Goal: Task Accomplishment & Management: Use online tool/utility

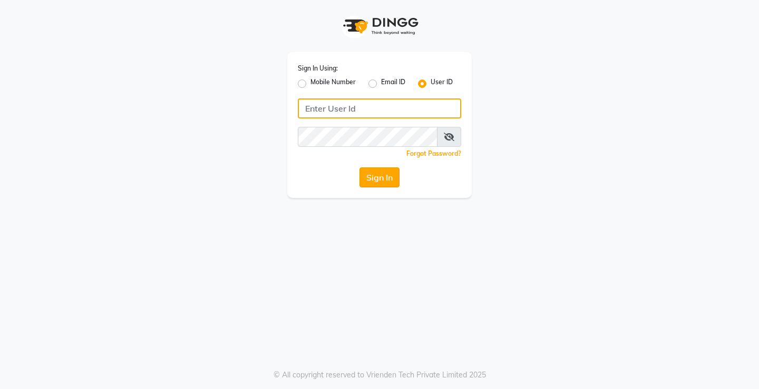
type input "[PERSON_NAME]@123"
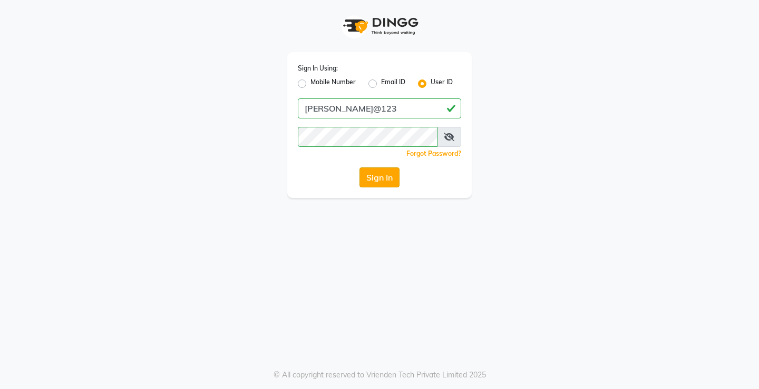
click at [373, 177] on button "Sign In" at bounding box center [379, 178] width 40 height 20
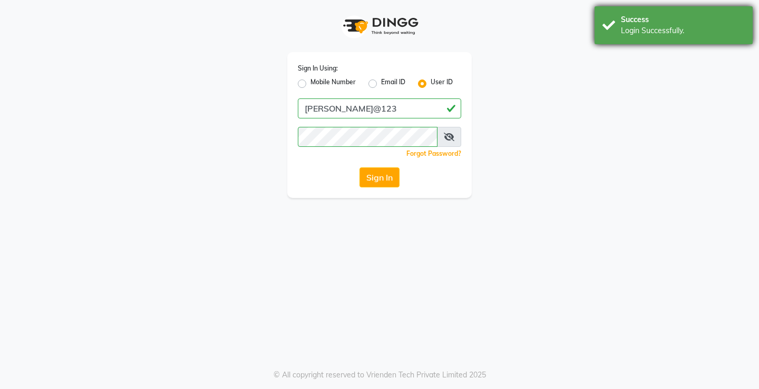
click at [681, 40] on div "Success Login Successfully." at bounding box center [673, 25] width 158 height 38
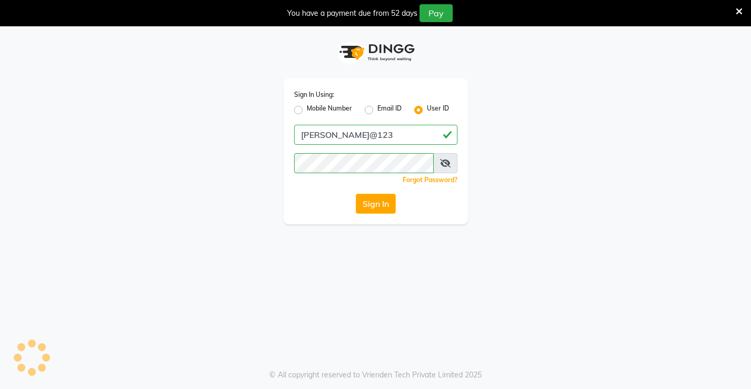
select select "service"
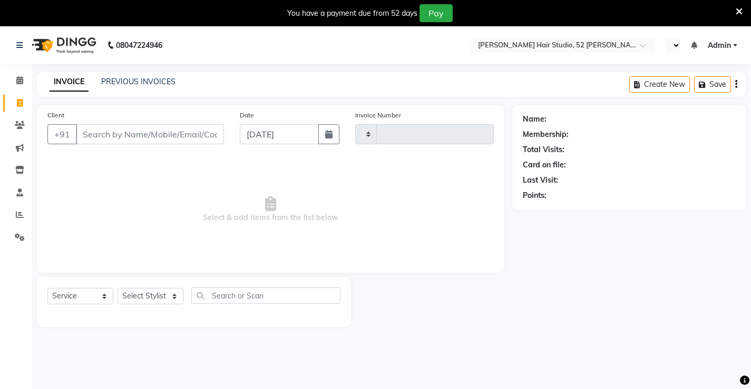
select select "en"
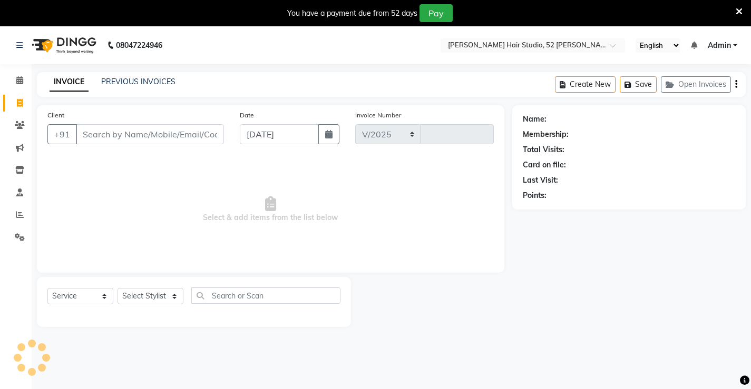
select select "7705"
type input "1319"
click at [154, 76] on div "PREVIOUS INVOICES" at bounding box center [138, 81] width 74 height 11
click at [156, 82] on link "PREVIOUS INVOICES" at bounding box center [138, 81] width 74 height 9
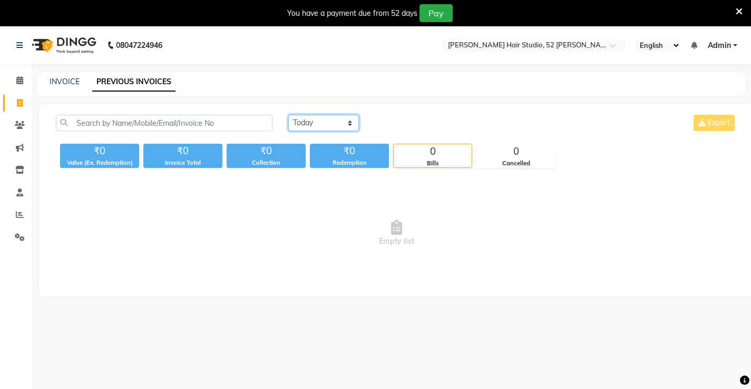
click at [318, 128] on select "[DATE] [DATE] Custom Range" at bounding box center [323, 123] width 71 height 16
select select "[DATE]"
click at [288, 115] on select "[DATE] [DATE] Custom Range" at bounding box center [323, 123] width 71 height 16
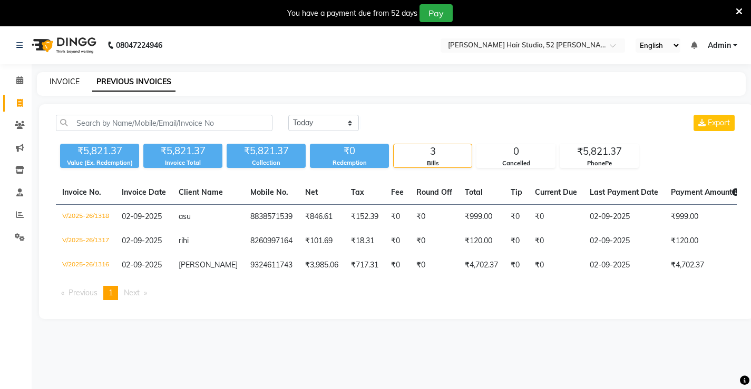
click at [57, 81] on link "INVOICE" at bounding box center [65, 81] width 30 height 9
select select "service"
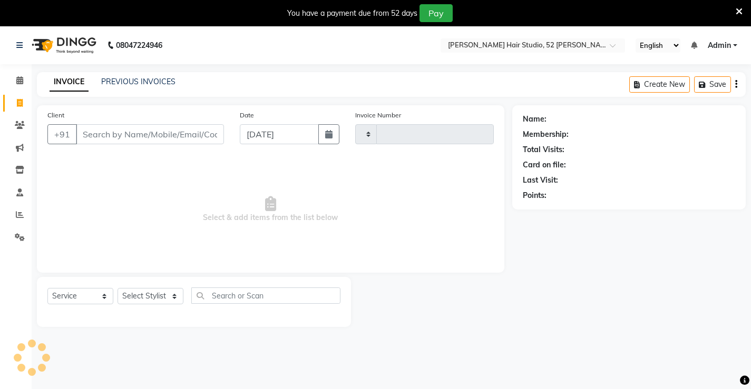
scroll to position [26, 0]
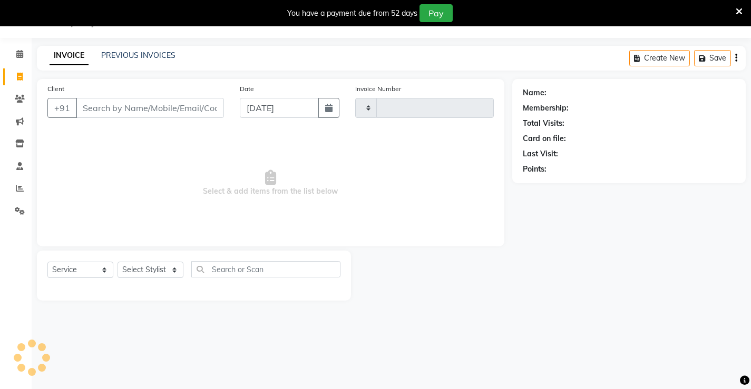
type input "1319"
select select "7705"
click at [131, 116] on input "Client" at bounding box center [150, 108] width 148 height 20
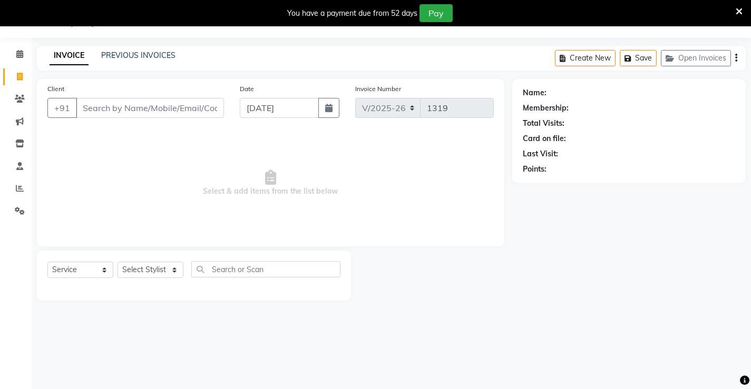
click at [84, 108] on input "Client" at bounding box center [150, 108] width 148 height 20
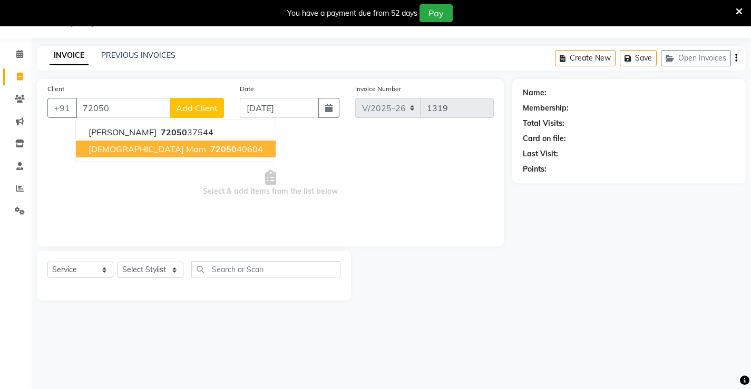
click at [210, 149] on span "72050" at bounding box center [223, 149] width 26 height 11
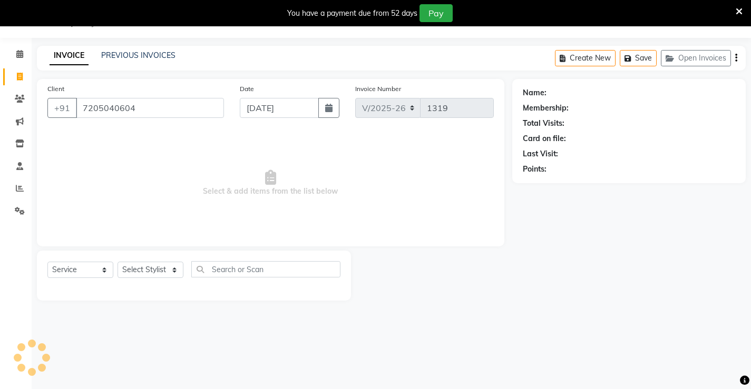
type input "7205040604"
click at [74, 268] on select "Select Service Product Membership Package Voucher Prepaid Gift Card" at bounding box center [80, 270] width 66 height 16
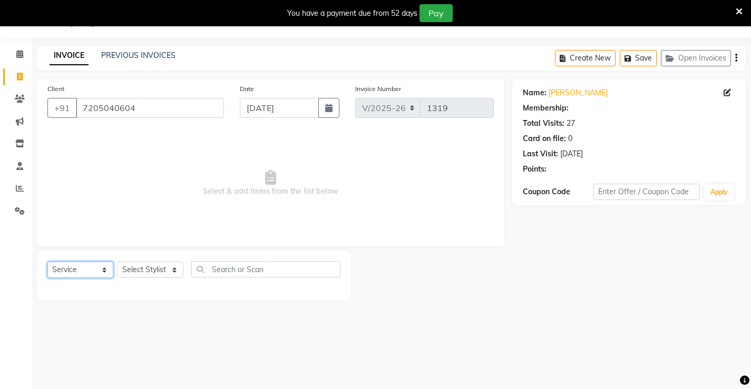
click at [47, 262] on select "Select Service Product Membership Package Voucher Prepaid Gift Card" at bounding box center [80, 270] width 66 height 16
click at [136, 277] on select "Select Stylist Ajay [PERSON_NAME] [PERSON_NAME] [PERSON_NAME] unsex hair stylis…" at bounding box center [151, 270] width 66 height 16
select select "68606"
click at [118, 262] on select "Select Stylist Ajay [PERSON_NAME] [PERSON_NAME] [PERSON_NAME] unsex hair stylis…" at bounding box center [151, 270] width 66 height 16
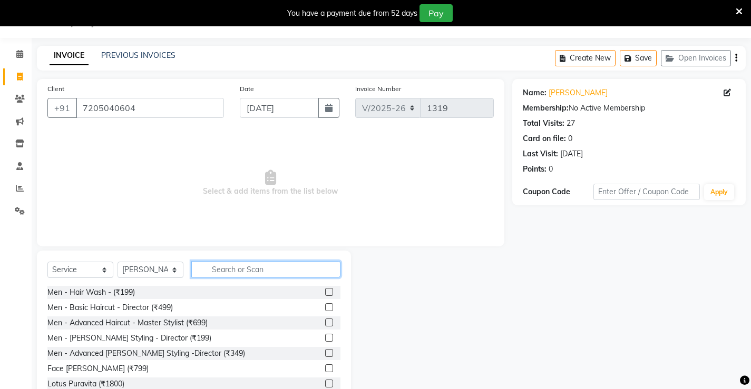
click at [229, 271] on input "text" at bounding box center [265, 269] width 149 height 16
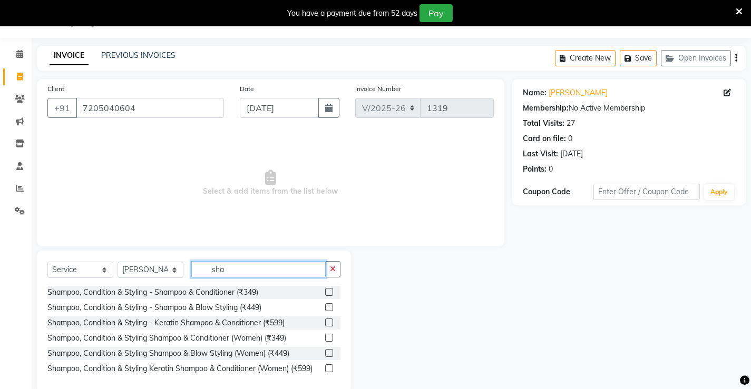
type input "sha"
click at [331, 309] on label at bounding box center [329, 308] width 8 height 8
click at [331, 309] on input "checkbox" at bounding box center [328, 308] width 7 height 7
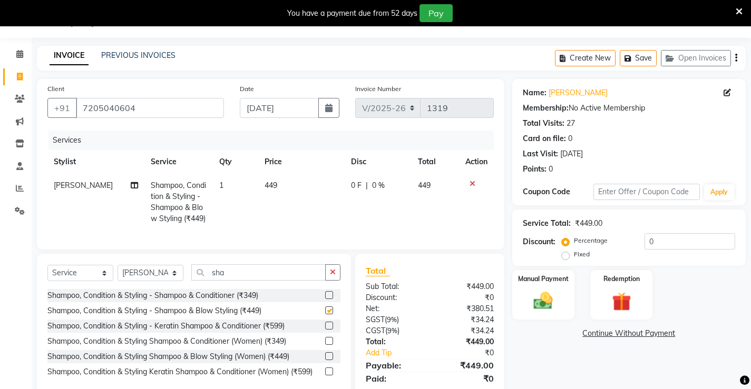
checkbox input "false"
click at [330, 330] on label at bounding box center [329, 326] width 8 height 8
click at [330, 330] on input "checkbox" at bounding box center [328, 326] width 7 height 7
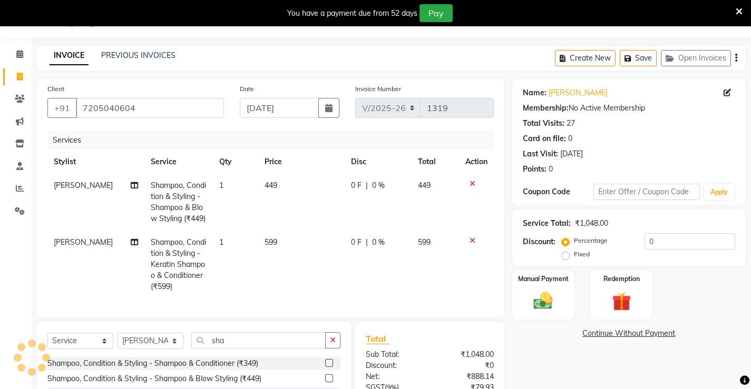
checkbox input "false"
click at [468, 182] on div at bounding box center [476, 183] width 22 height 7
click at [472, 181] on icon at bounding box center [473, 183] width 6 height 7
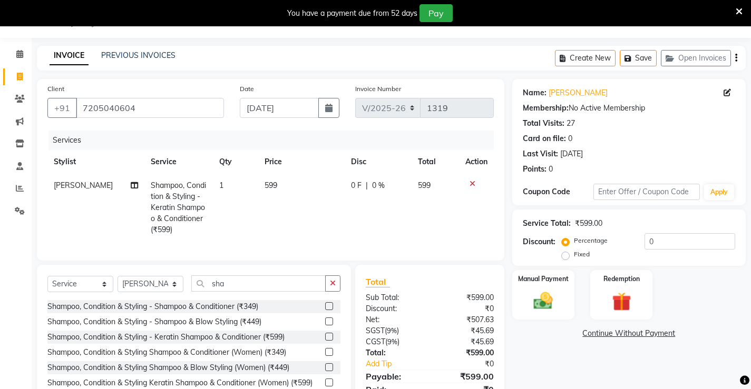
click at [376, 181] on span "0 %" at bounding box center [378, 185] width 13 height 11
select select "68606"
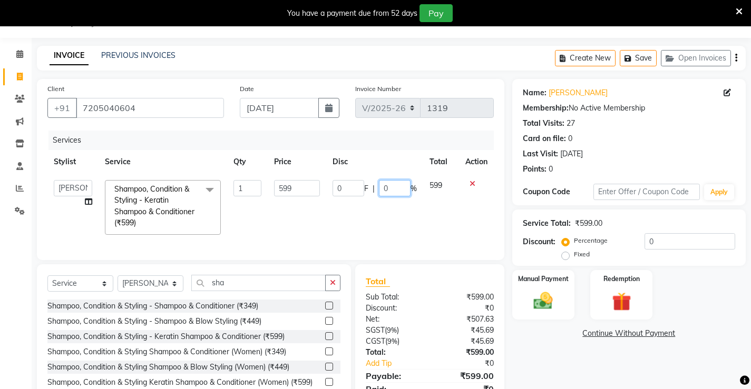
click at [391, 188] on input "0" at bounding box center [395, 188] width 32 height 16
type input "10"
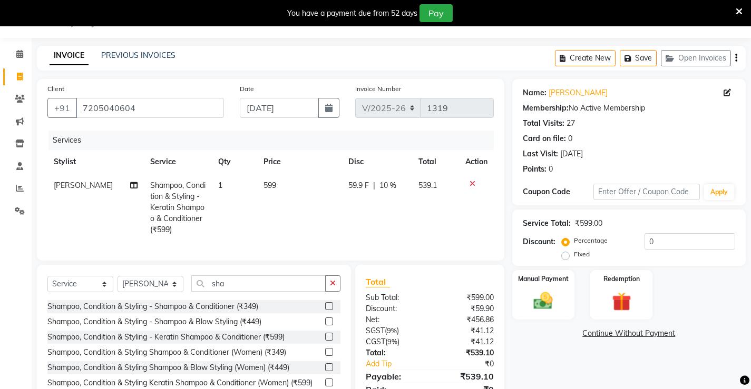
click at [382, 223] on td "59.9 F | 10 %" at bounding box center [377, 208] width 70 height 68
select select "68606"
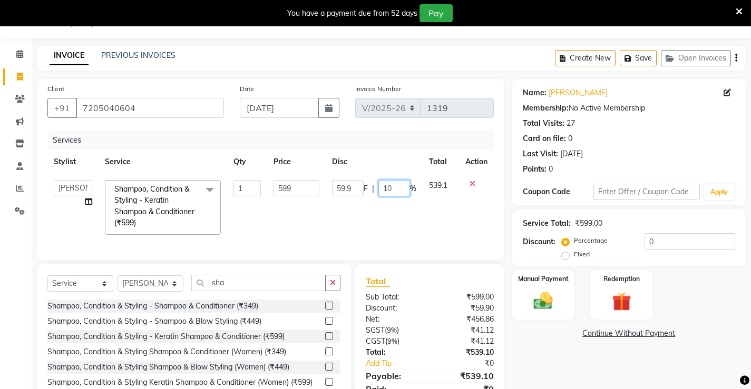
click at [397, 189] on input "10" at bounding box center [394, 188] width 32 height 16
type input "15"
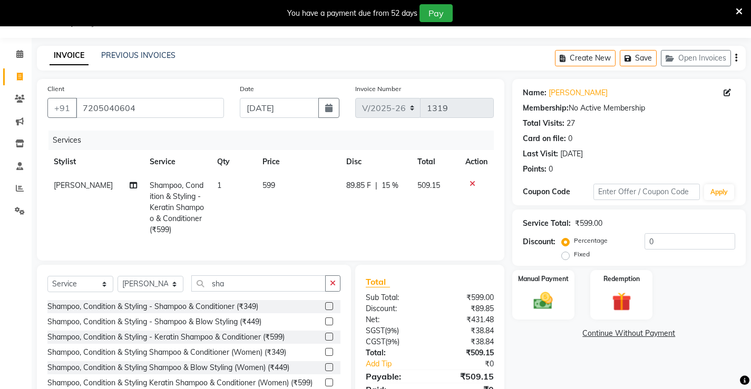
click at [396, 211] on td "89.85 F | 15 %" at bounding box center [375, 208] width 71 height 68
select select "68606"
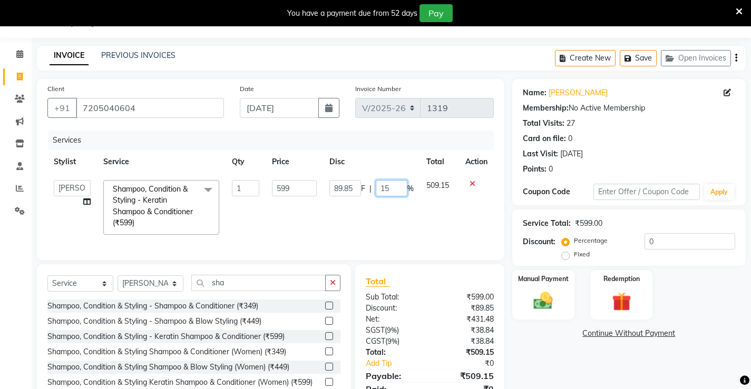
click at [395, 189] on input "15" at bounding box center [392, 188] width 32 height 16
type input "16"
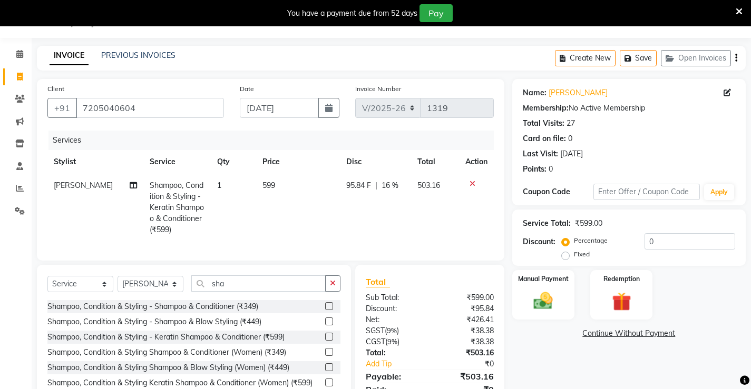
click at [381, 233] on td "95.84 F | 16 %" at bounding box center [375, 208] width 71 height 68
select select "68606"
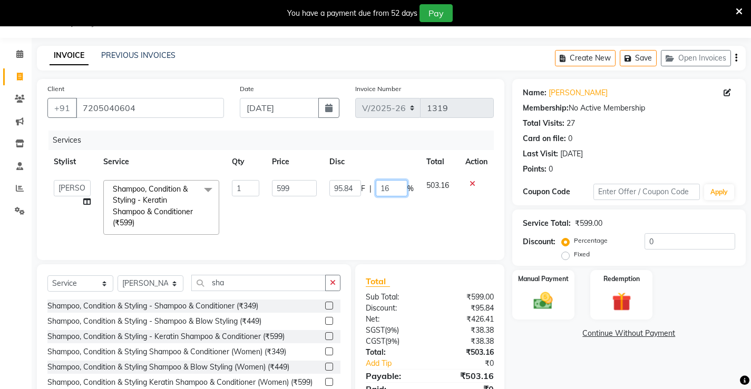
click at [398, 192] on input "16" at bounding box center [392, 188] width 32 height 16
type input "17"
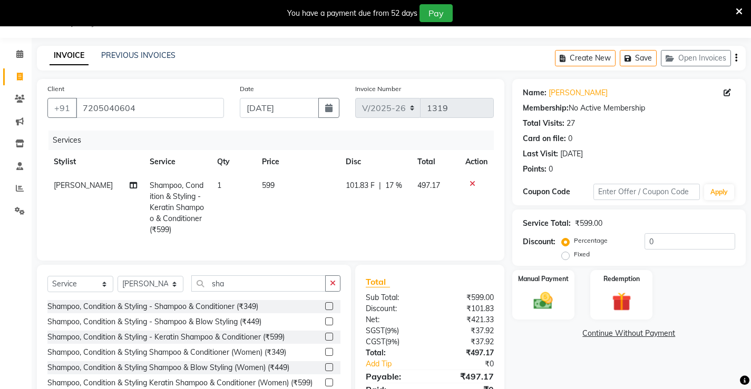
click at [373, 219] on td "101.83 F | 17 %" at bounding box center [375, 208] width 72 height 68
select select "68606"
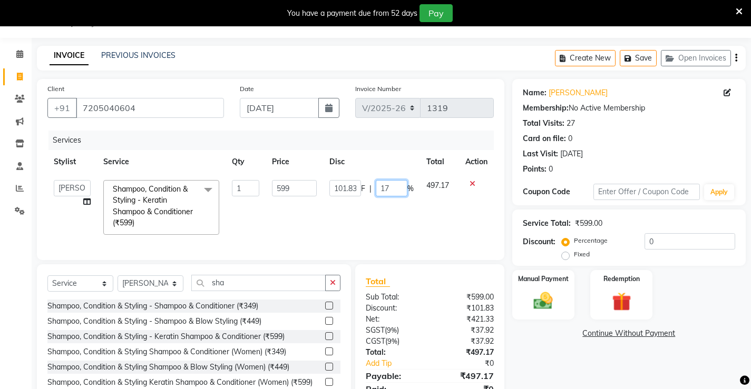
click at [394, 188] on input "17" at bounding box center [392, 188] width 32 height 16
type input "16"
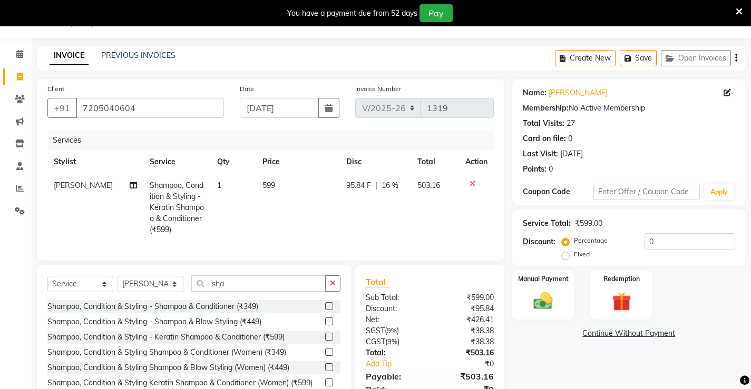
click at [375, 242] on div "Services Stylist Service Qty Price Disc Total Action [PERSON_NAME] Shampoo, Con…" at bounding box center [270, 191] width 446 height 120
click at [551, 300] on img at bounding box center [543, 301] width 32 height 23
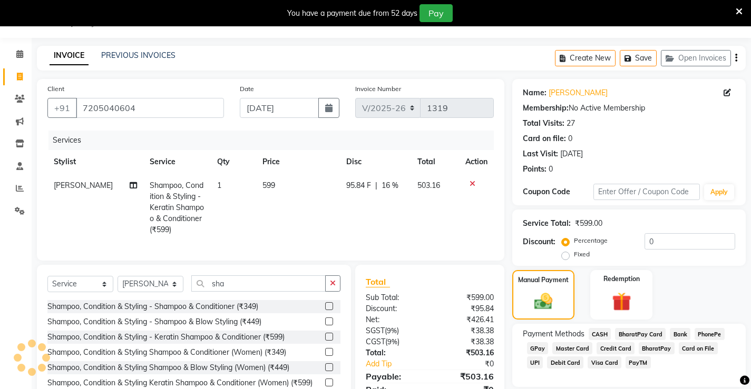
click at [708, 331] on span "PhonePe" at bounding box center [710, 334] width 30 height 12
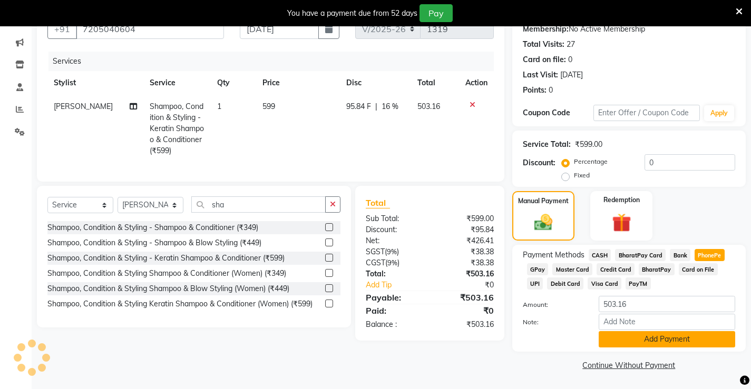
click at [676, 346] on button "Add Payment" at bounding box center [667, 339] width 136 height 16
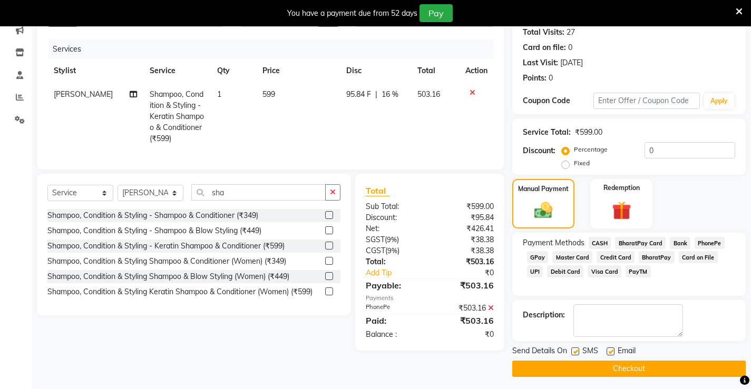
scroll to position [121, 0]
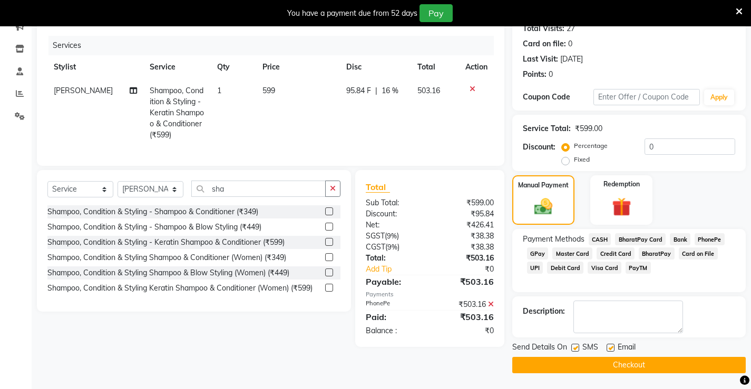
click at [646, 364] on button "Checkout" at bounding box center [628, 365] width 233 height 16
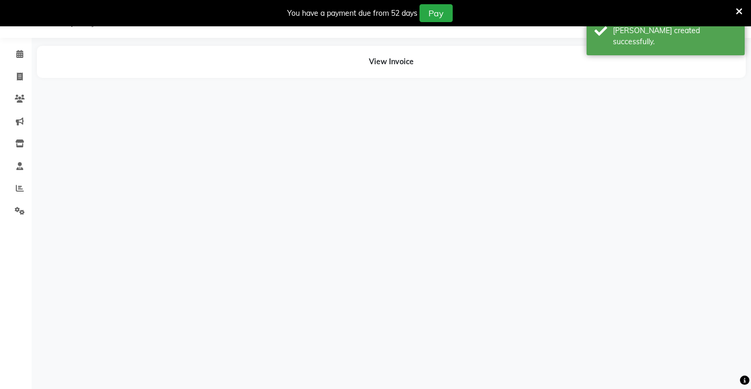
scroll to position [26, 0]
click at [15, 78] on span at bounding box center [20, 77] width 18 height 12
select select "service"
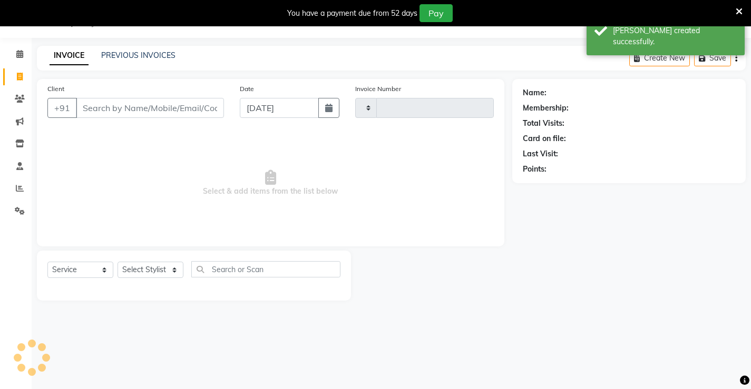
click at [116, 114] on input "Client" at bounding box center [150, 108] width 148 height 20
type input "1320"
select select "7705"
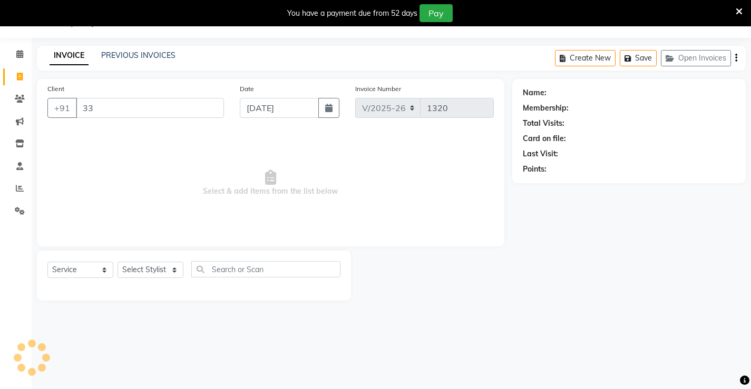
type input "3"
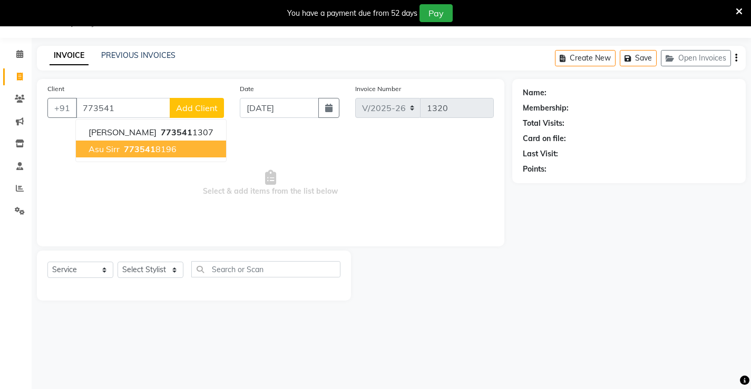
click at [101, 153] on span "asu sirr" at bounding box center [104, 149] width 31 height 11
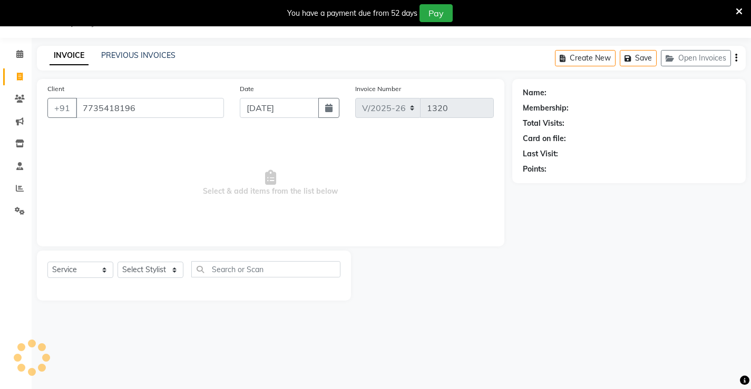
type input "7735418196"
click at [82, 275] on select "Select Service Product Membership Package Voucher Prepaid Gift Card" at bounding box center [80, 270] width 66 height 16
click at [47, 262] on select "Select Service Product Membership Package Voucher Prepaid Gift Card" at bounding box center [80, 270] width 66 height 16
click at [142, 277] on select "Select Stylist Ajay [PERSON_NAME] [PERSON_NAME] [PERSON_NAME] unsex hair stylis…" at bounding box center [151, 270] width 66 height 16
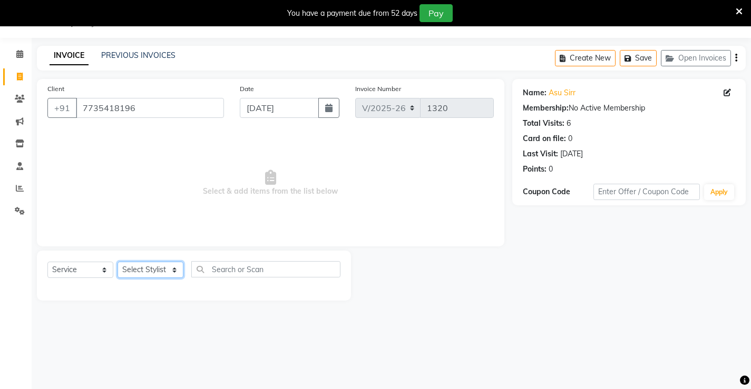
select select "68606"
click at [118, 262] on select "Select Stylist Ajay [PERSON_NAME] [PERSON_NAME] [PERSON_NAME] unsex hair stylis…" at bounding box center [151, 270] width 66 height 16
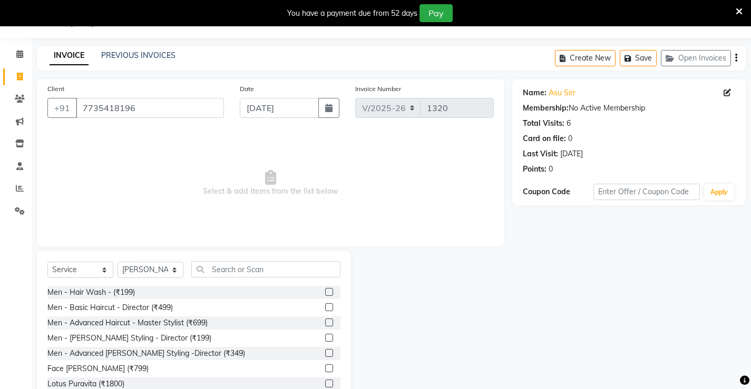
click at [325, 309] on label at bounding box center [329, 308] width 8 height 8
click at [325, 309] on input "checkbox" at bounding box center [328, 308] width 7 height 7
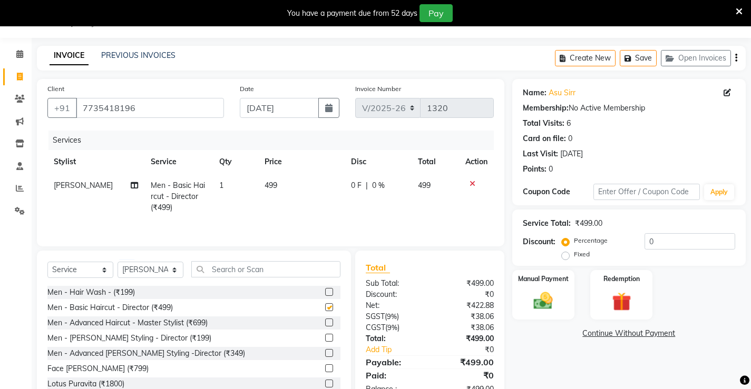
checkbox input "false"
click at [541, 295] on img at bounding box center [543, 301] width 32 height 23
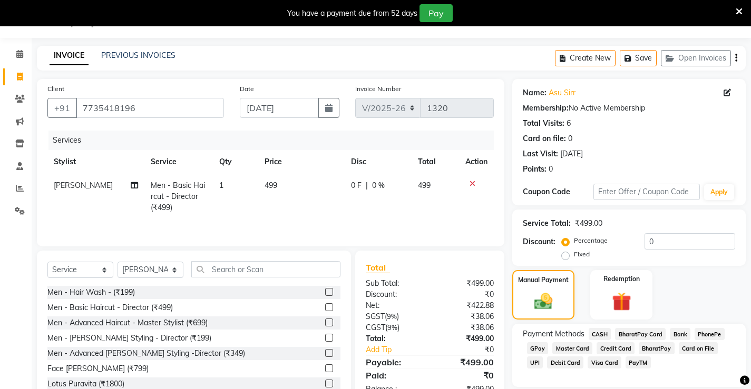
click at [601, 334] on span "CASH" at bounding box center [600, 334] width 23 height 12
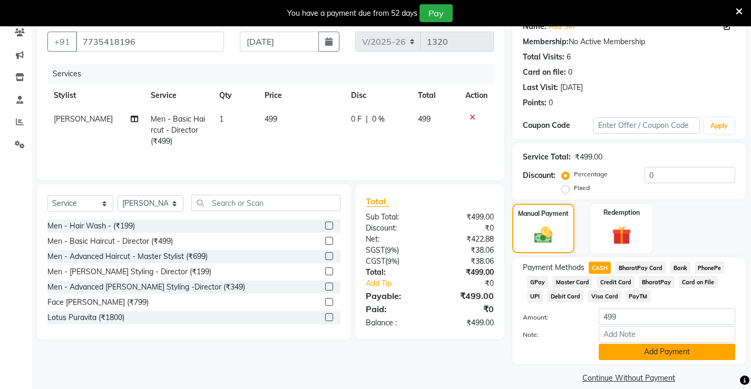
scroll to position [105, 0]
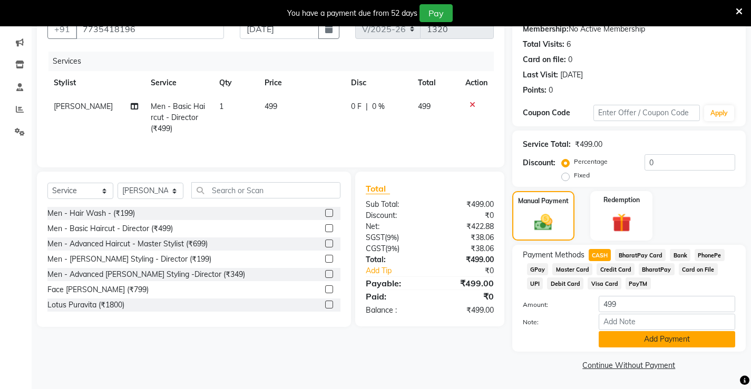
click at [633, 347] on button "Add Payment" at bounding box center [667, 339] width 136 height 16
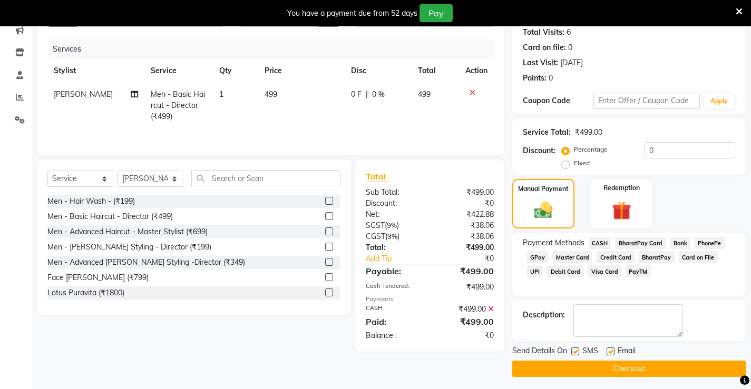
scroll to position [121, 0]
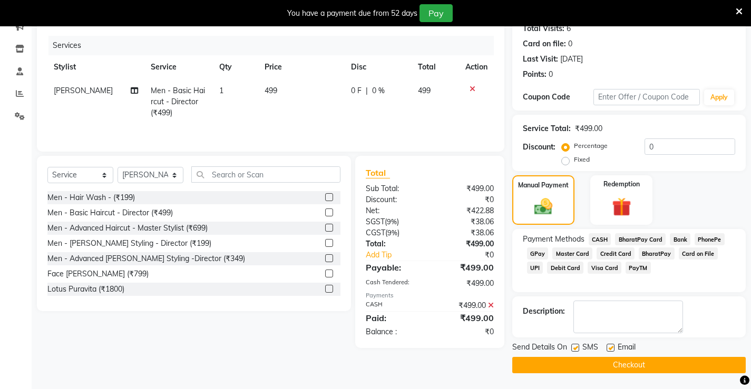
click at [629, 362] on button "Checkout" at bounding box center [628, 365] width 233 height 16
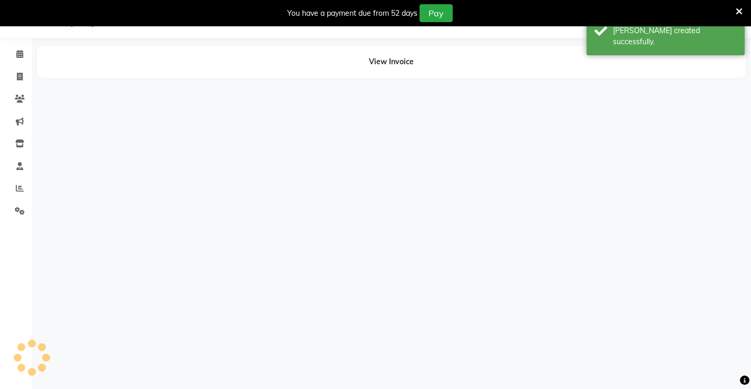
scroll to position [26, 0]
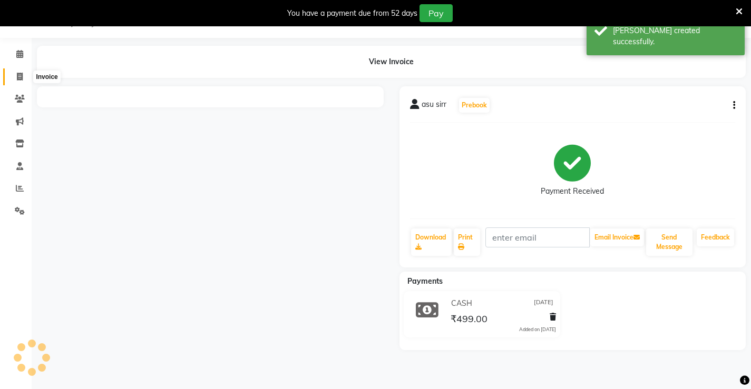
click at [18, 77] on icon at bounding box center [20, 77] width 6 height 8
select select "service"
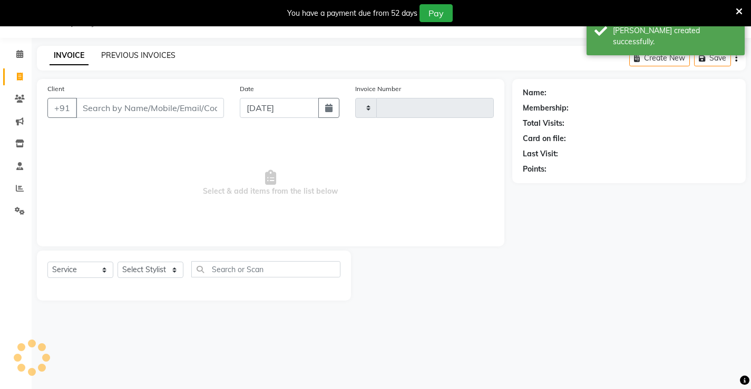
type input "1321"
select select "7705"
click at [138, 54] on link "PREVIOUS INVOICES" at bounding box center [138, 55] width 74 height 9
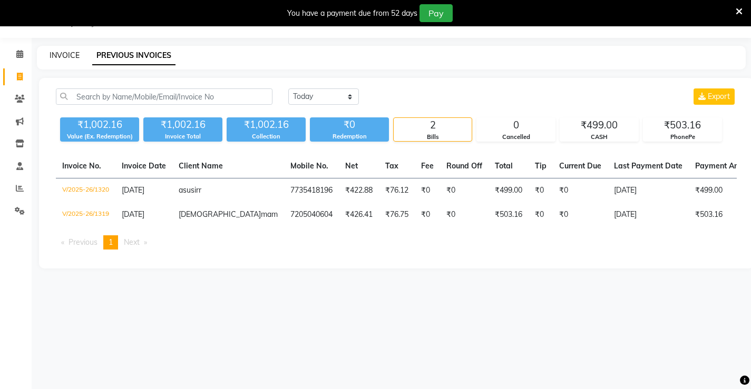
click at [57, 54] on link "INVOICE" at bounding box center [65, 55] width 30 height 9
select select "service"
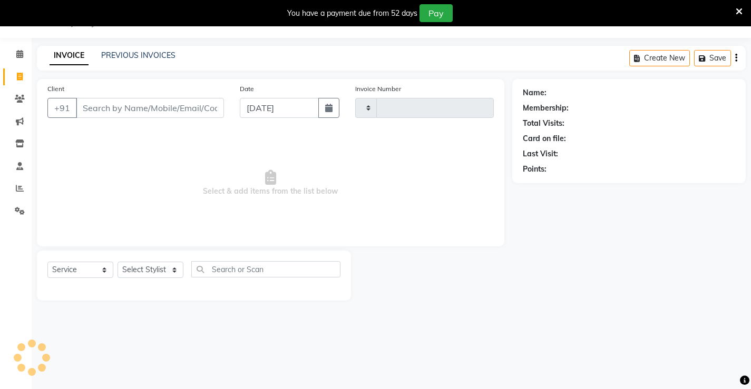
click at [108, 114] on input "Client" at bounding box center [150, 108] width 148 height 20
type input "1321"
select select "7705"
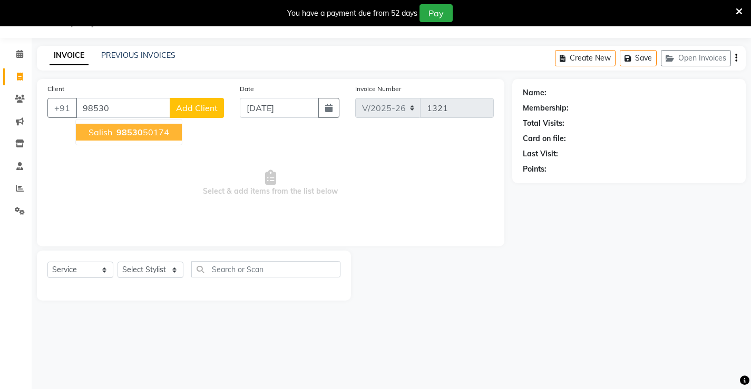
click at [144, 132] on ngb-highlight "98530 50174" at bounding box center [141, 132] width 55 height 11
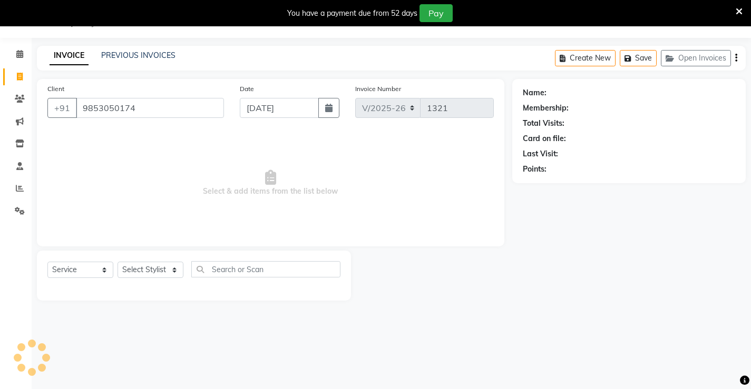
type input "9853050174"
click at [67, 272] on select "Select Service Product Membership Package Voucher Prepaid Gift Card" at bounding box center [80, 270] width 66 height 16
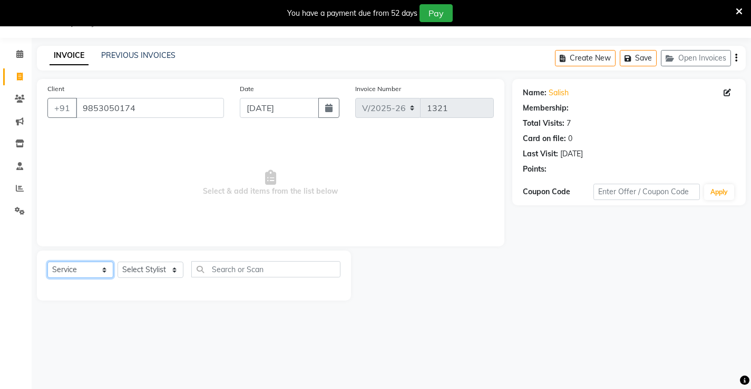
click at [47, 262] on select "Select Service Product Membership Package Voucher Prepaid Gift Card" at bounding box center [80, 270] width 66 height 16
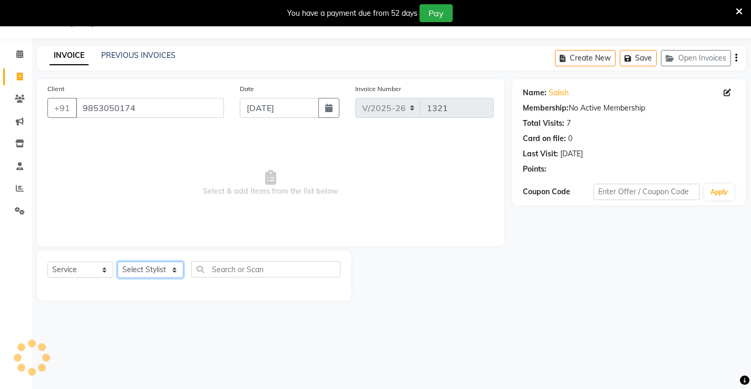
click at [146, 274] on select "Select Stylist Ajay [PERSON_NAME] [PERSON_NAME] [PERSON_NAME] unsex hair stylis…" at bounding box center [151, 270] width 66 height 16
select select "68606"
click at [118, 262] on select "Select Stylist Ajay [PERSON_NAME] [PERSON_NAME] [PERSON_NAME] unsex hair stylis…" at bounding box center [151, 270] width 66 height 16
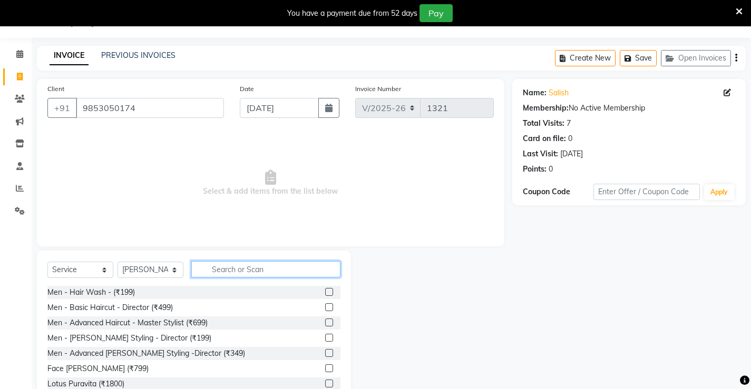
click at [264, 275] on input "text" at bounding box center [265, 269] width 149 height 16
click at [325, 307] on label at bounding box center [329, 308] width 8 height 8
click at [325, 307] on input "checkbox" at bounding box center [328, 308] width 7 height 7
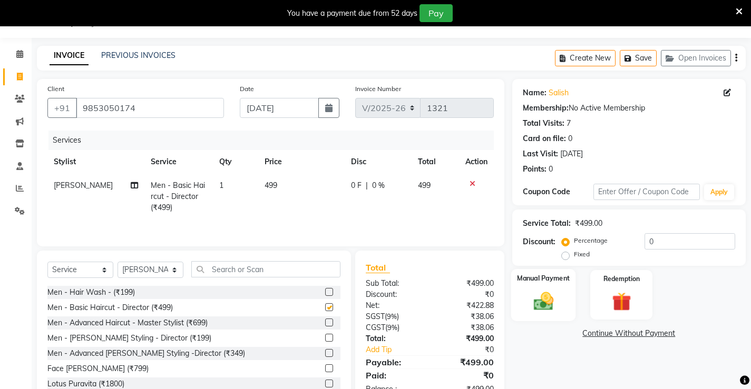
checkbox input "false"
click at [541, 293] on img at bounding box center [543, 301] width 32 height 23
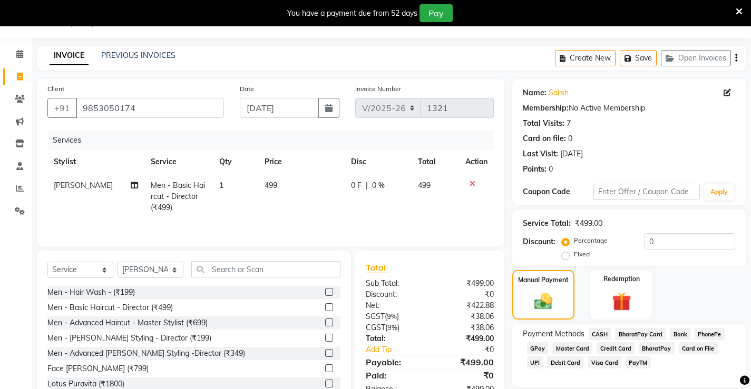
click at [599, 332] on span "CASH" at bounding box center [600, 334] width 23 height 12
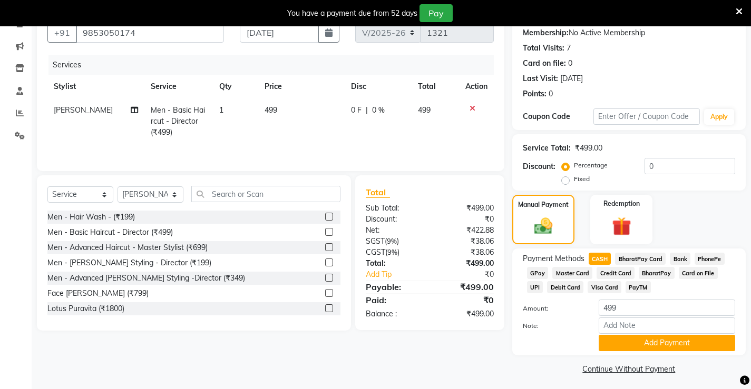
scroll to position [105, 0]
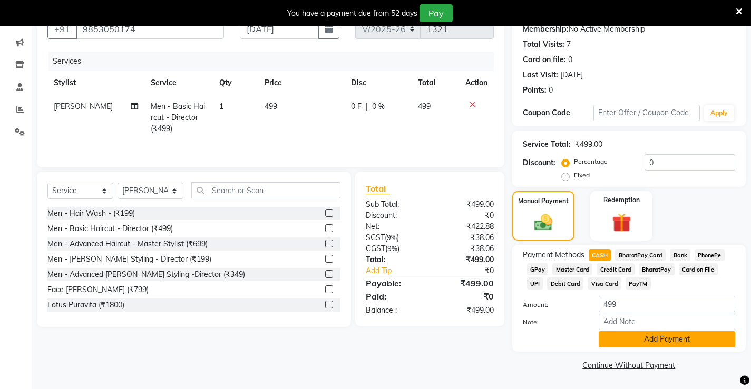
click at [619, 340] on button "Add Payment" at bounding box center [667, 339] width 136 height 16
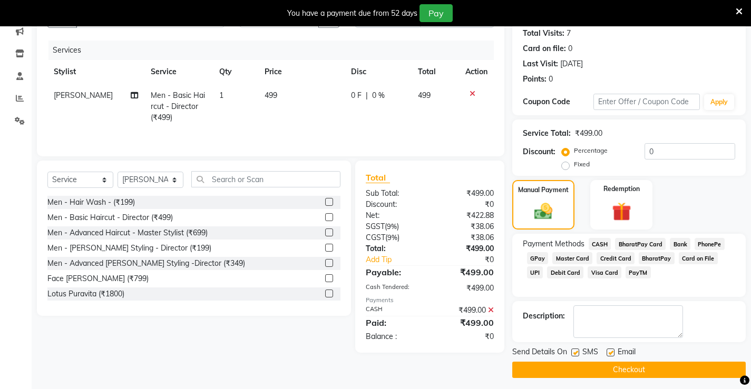
scroll to position [121, 0]
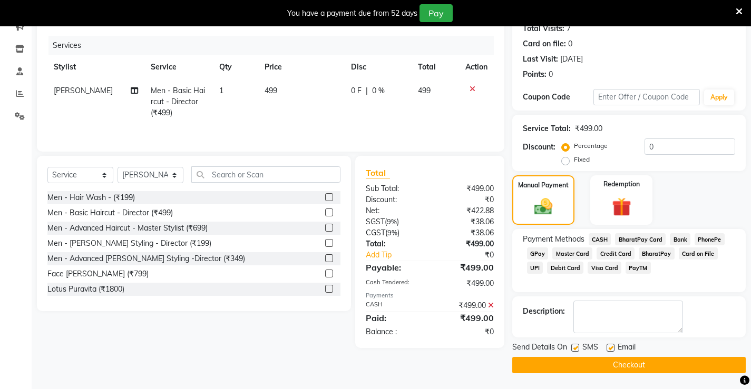
click at [606, 359] on button "Checkout" at bounding box center [628, 365] width 233 height 16
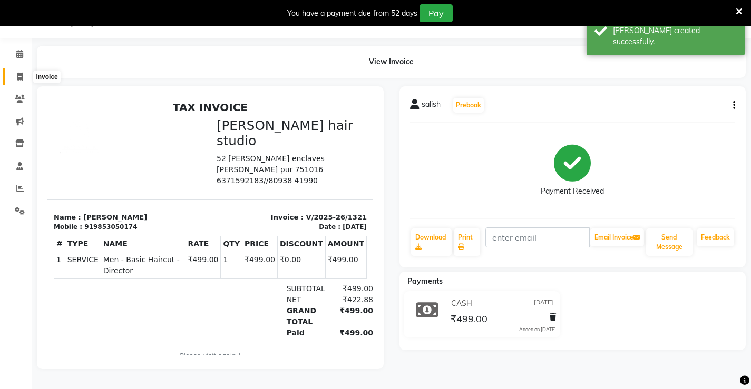
click at [19, 75] on icon at bounding box center [20, 77] width 6 height 8
select select "service"
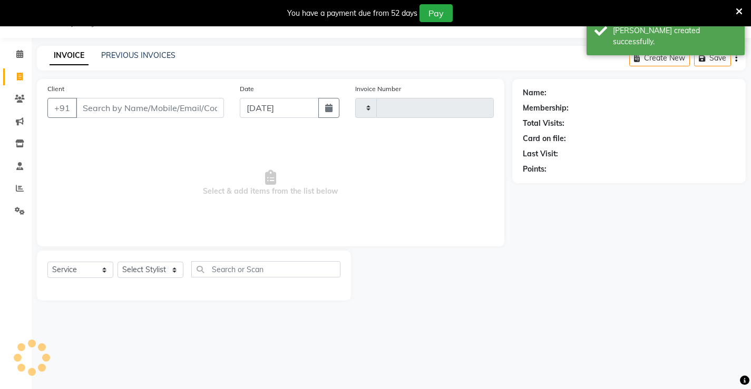
type input "1322"
select select "7705"
click at [118, 110] on input "Client" at bounding box center [150, 108] width 148 height 20
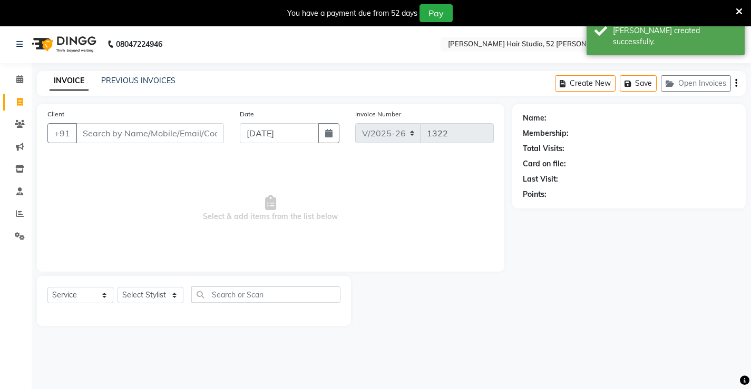
scroll to position [0, 0]
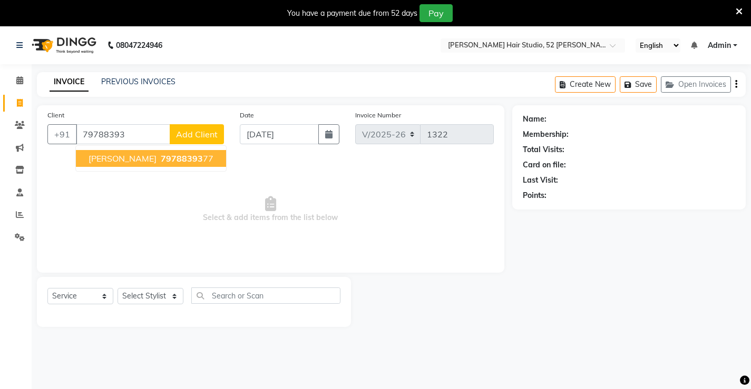
click at [161, 154] on span "79788393" at bounding box center [182, 158] width 42 height 11
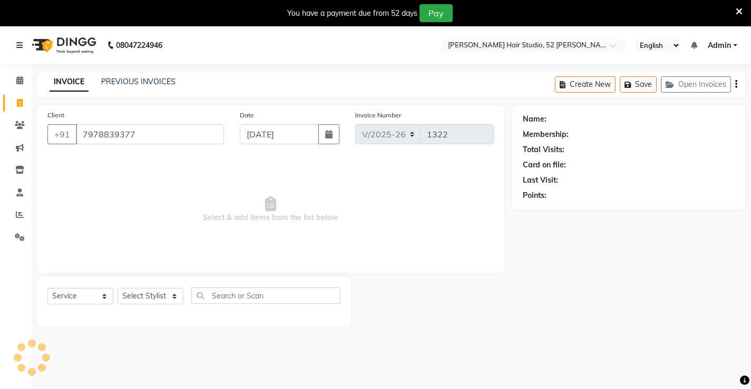
type input "7978839377"
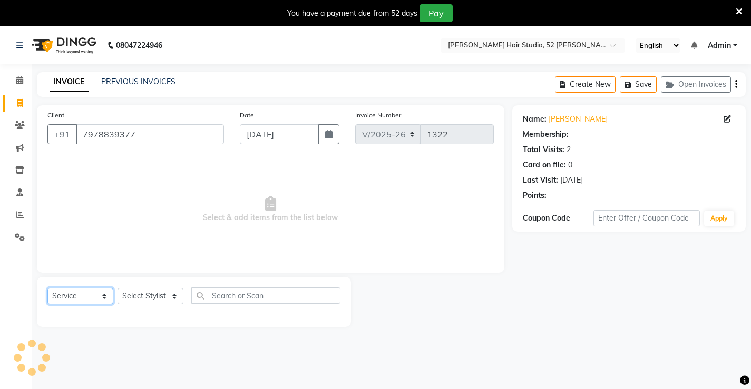
click at [82, 296] on select "Select Service Product Membership Package Voucher Prepaid Gift Card" at bounding box center [80, 296] width 66 height 16
click at [47, 288] on select "Select Service Product Membership Package Voucher Prepaid Gift Card" at bounding box center [80, 296] width 66 height 16
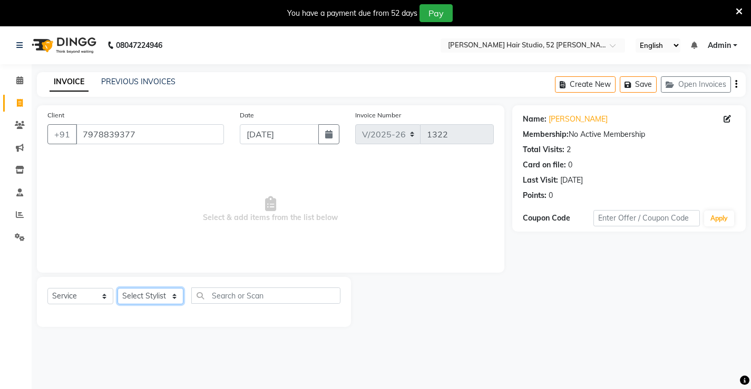
click at [149, 300] on select "Select Stylist Ajay [PERSON_NAME] [PERSON_NAME] [PERSON_NAME] unsex hair stylis…" at bounding box center [151, 296] width 66 height 16
select select "68606"
click at [118, 288] on select "Select Stylist Ajay [PERSON_NAME] [PERSON_NAME] [PERSON_NAME] unsex hair stylis…" at bounding box center [151, 296] width 66 height 16
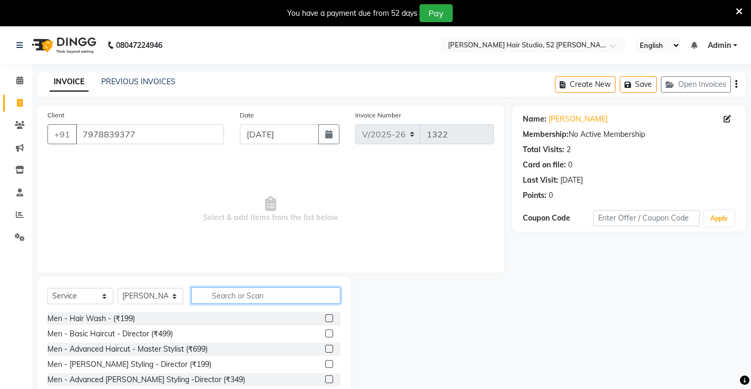
click at [239, 295] on input "text" at bounding box center [265, 296] width 149 height 16
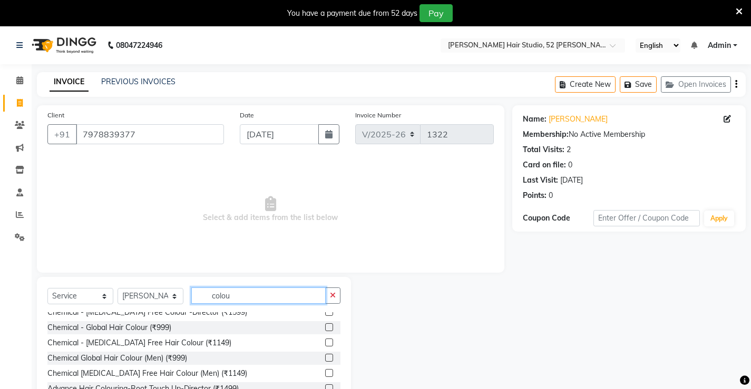
scroll to position [53, 0]
type input "colou"
click at [325, 326] on label at bounding box center [329, 327] width 8 height 8
click at [325, 326] on input "checkbox" at bounding box center [328, 327] width 7 height 7
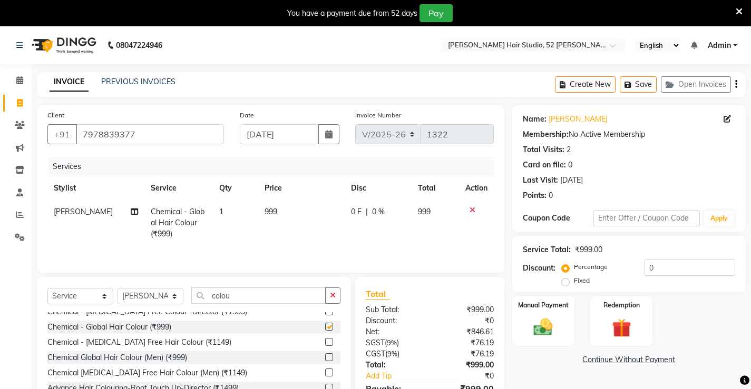
checkbox input "false"
click at [159, 301] on select "Select Stylist Ajay [PERSON_NAME] [PERSON_NAME] [PERSON_NAME] unsex hair stylis…" at bounding box center [151, 296] width 66 height 16
click at [239, 301] on input "colou" at bounding box center [258, 296] width 134 height 16
type input "c"
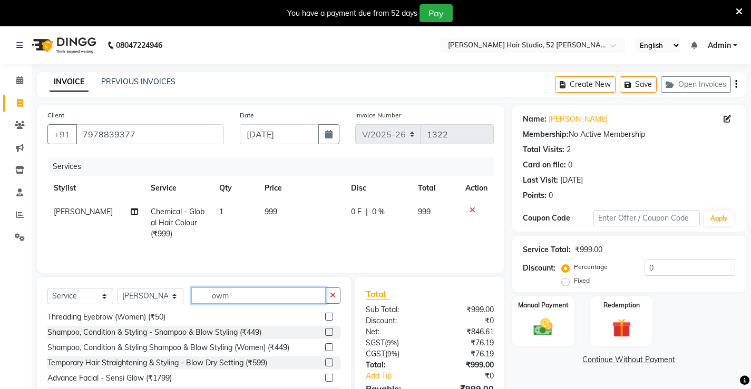
scroll to position [0, 0]
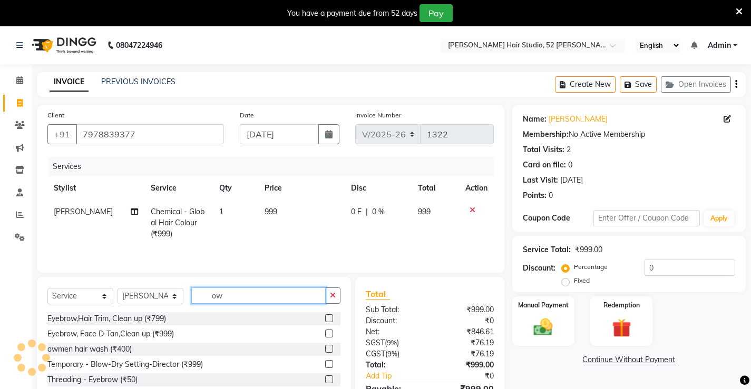
type input "o"
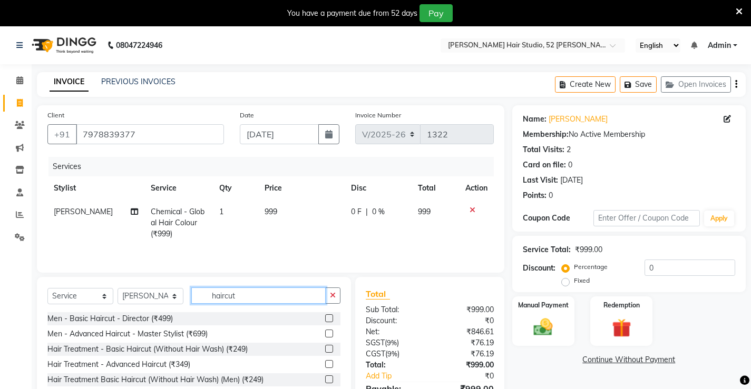
type input "haircut"
click at [331, 366] on label at bounding box center [329, 364] width 8 height 8
click at [331, 366] on input "checkbox" at bounding box center [328, 365] width 7 height 7
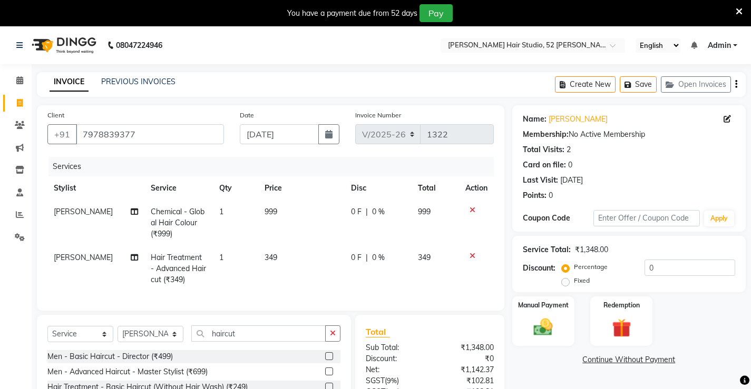
checkbox input "false"
click at [272, 258] on span "349" at bounding box center [271, 257] width 13 height 9
select select "68606"
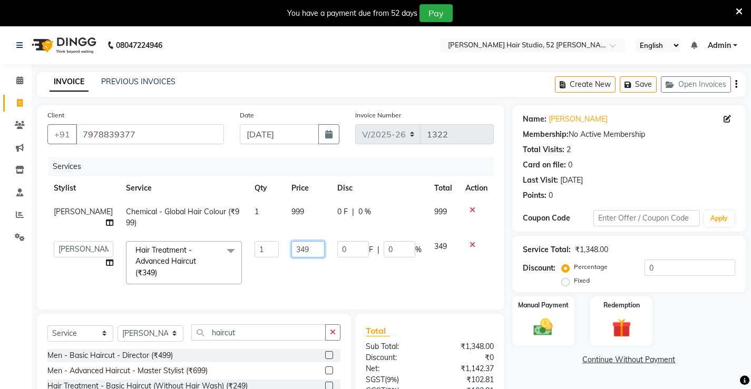
click at [308, 257] on input "349" at bounding box center [307, 249] width 33 height 16
type input "3"
type input "400"
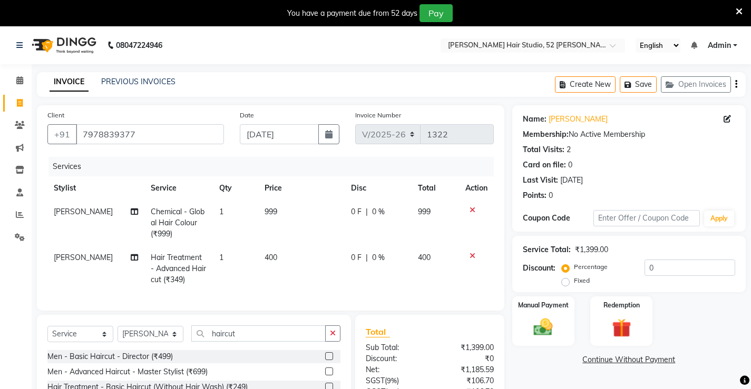
click at [301, 265] on td "400" at bounding box center [301, 269] width 86 height 46
select select "68606"
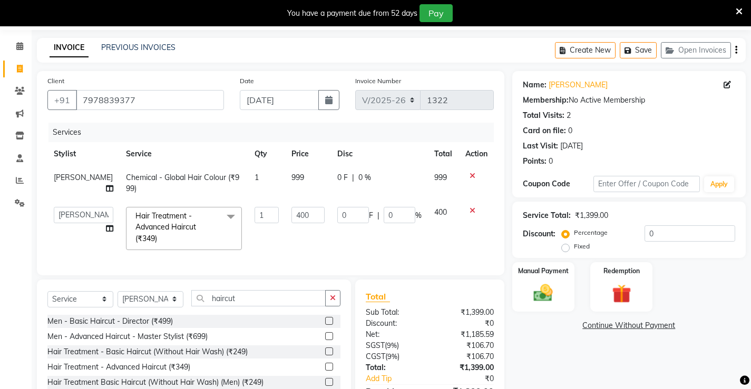
scroll to position [53, 0]
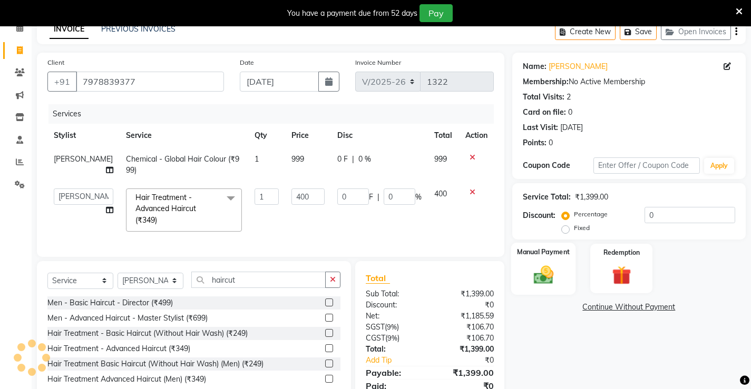
click at [545, 277] on img at bounding box center [543, 275] width 32 height 23
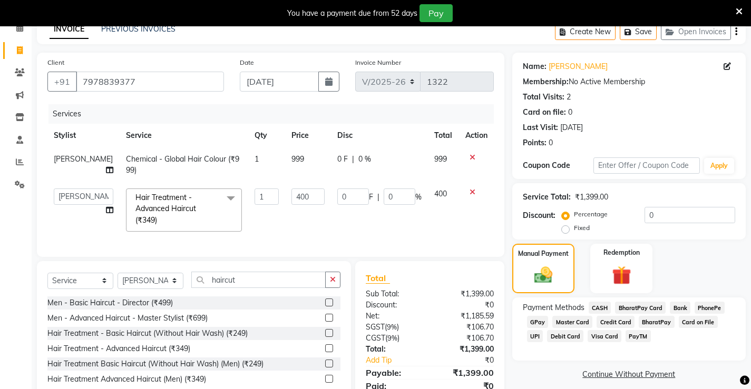
click at [711, 307] on span "PhonePe" at bounding box center [710, 308] width 30 height 12
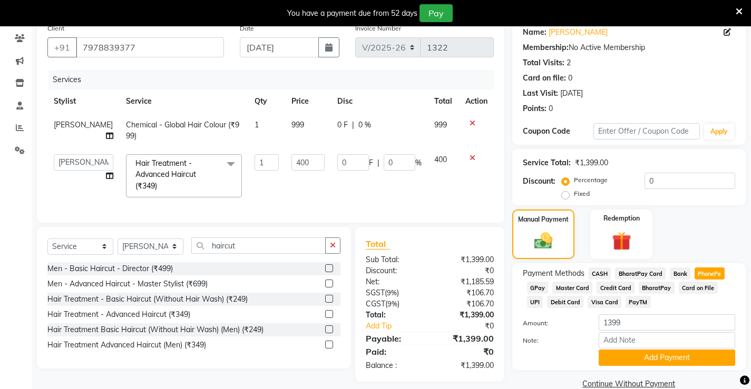
scroll to position [105, 0]
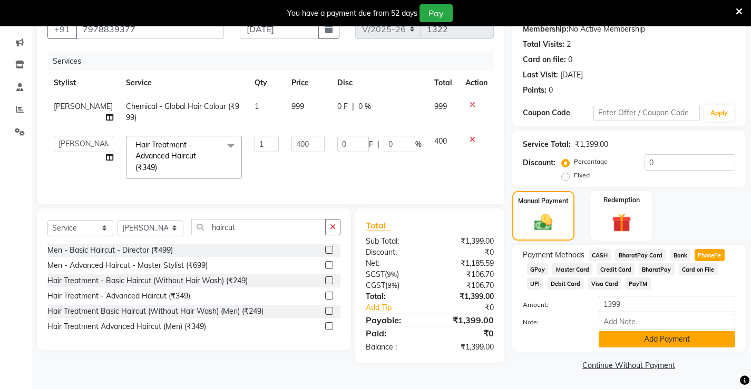
click at [664, 343] on button "Add Payment" at bounding box center [667, 339] width 136 height 16
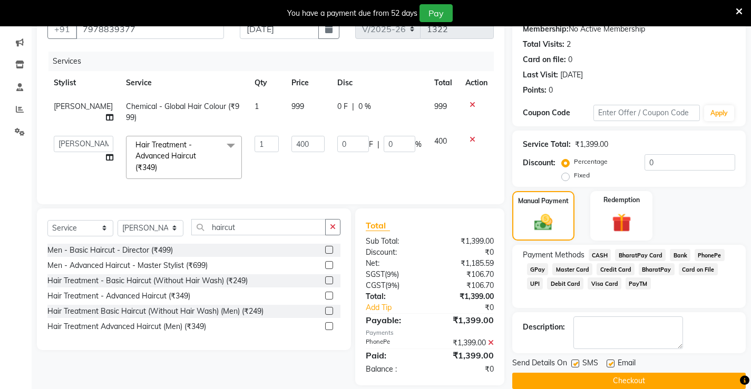
click at [636, 377] on button "Checkout" at bounding box center [628, 381] width 233 height 16
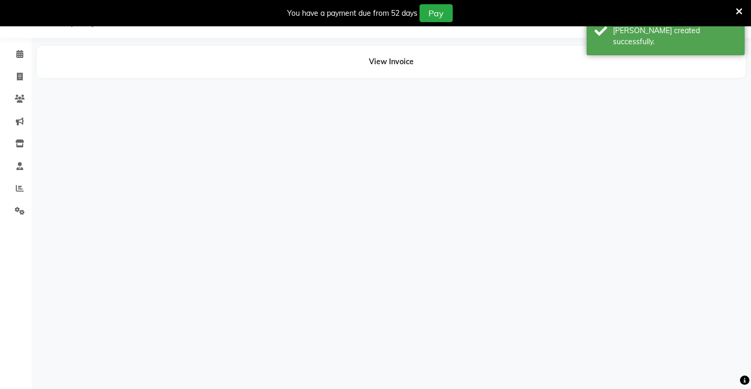
scroll to position [26, 0]
click at [18, 80] on icon at bounding box center [20, 77] width 6 height 8
select select "service"
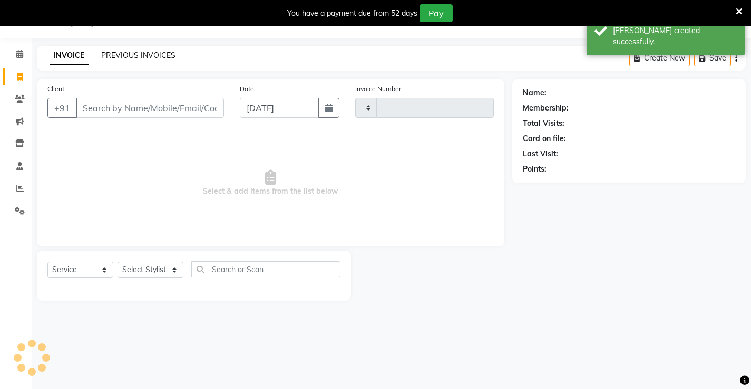
click at [165, 60] on link "PREVIOUS INVOICES" at bounding box center [138, 55] width 74 height 9
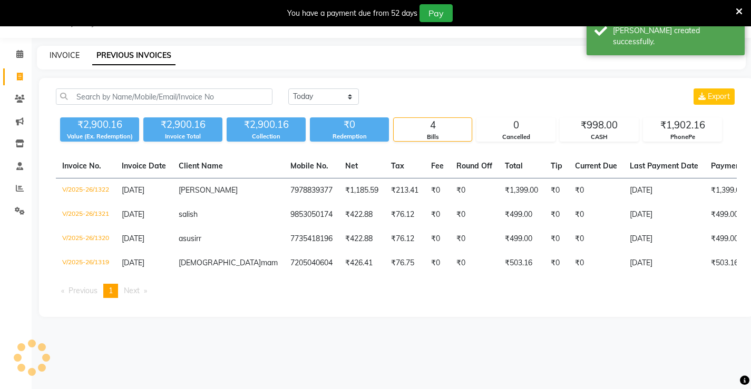
click at [57, 51] on link "INVOICE" at bounding box center [65, 55] width 30 height 9
select select "service"
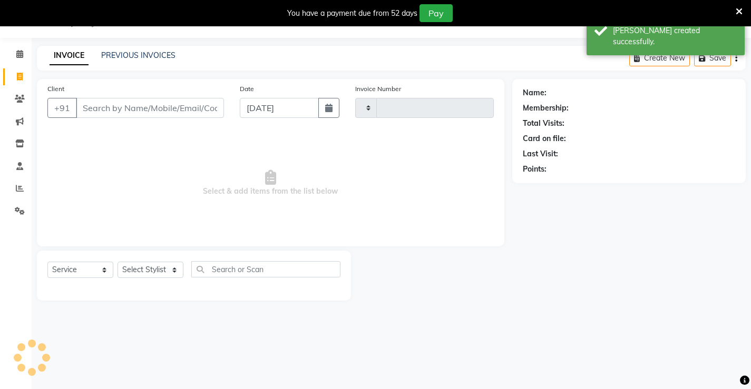
type input "1323"
select select "7705"
